Goal: Task Accomplishment & Management: Manage account settings

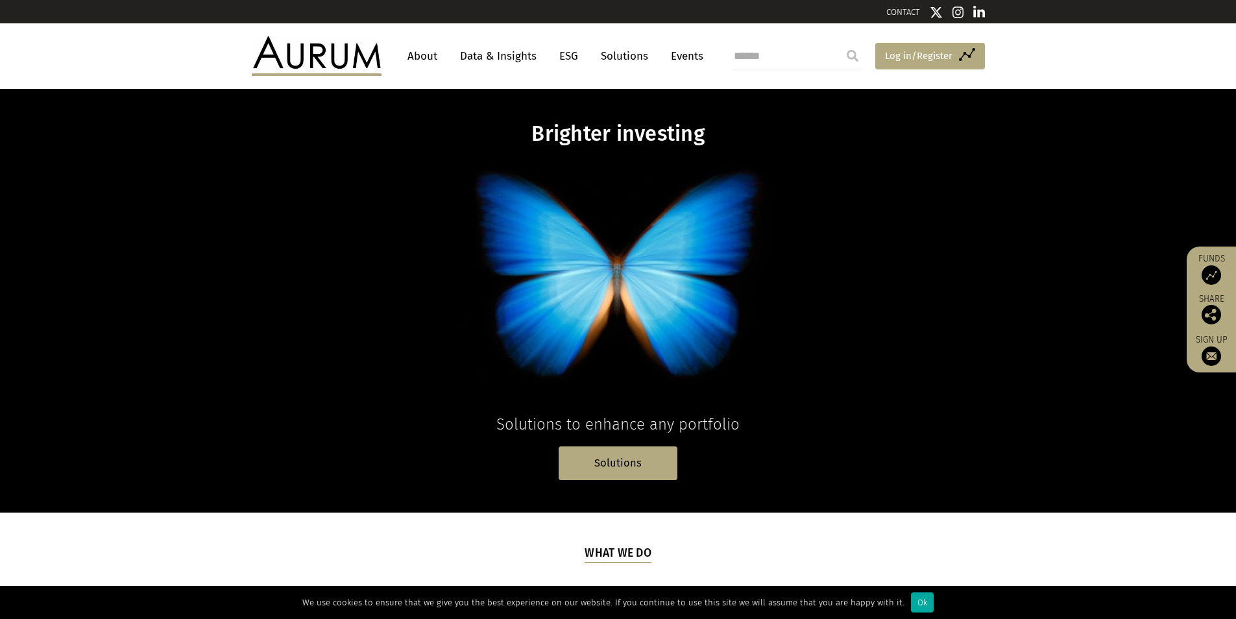
click at [941, 62] on span "Log in/Register" at bounding box center [918, 56] width 67 height 16
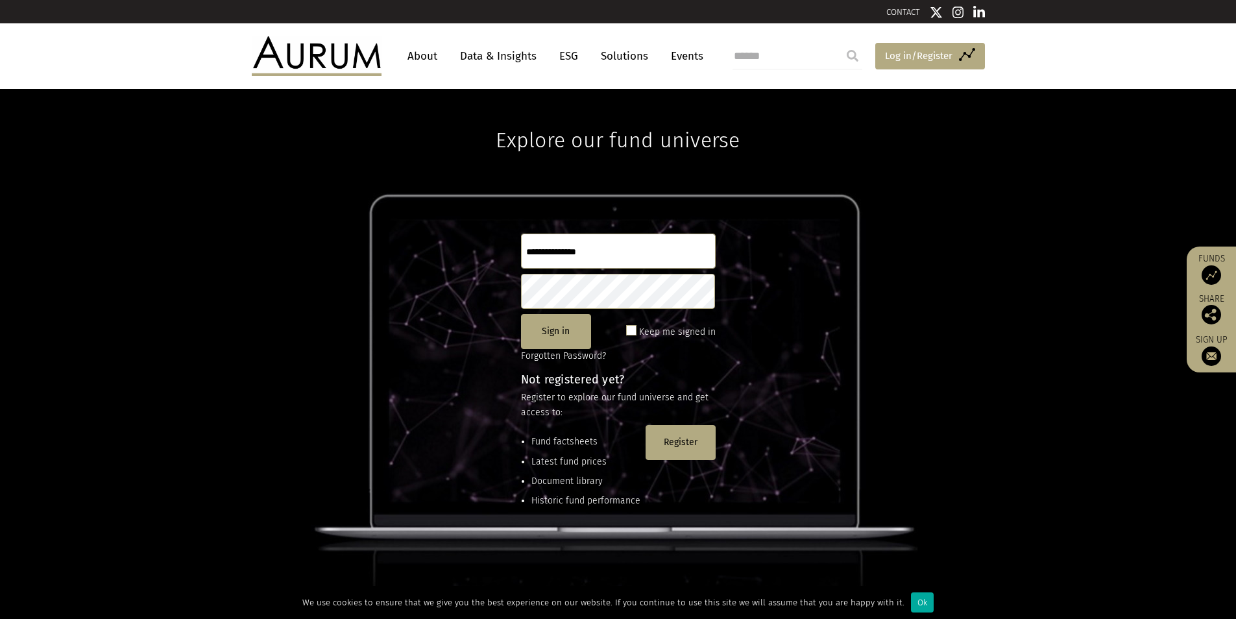
click at [962, 60] on link "Access Funds Log in/Register" at bounding box center [930, 56] width 110 height 27
click at [900, 53] on span "Log in/Register" at bounding box center [918, 56] width 67 height 16
click at [944, 53] on span "Log in/Register" at bounding box center [918, 56] width 67 height 16
